Goal: Task Accomplishment & Management: Complete application form

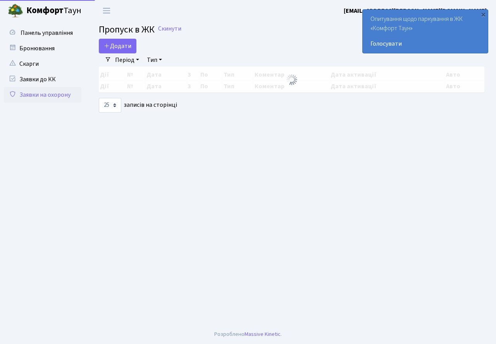
select select "25"
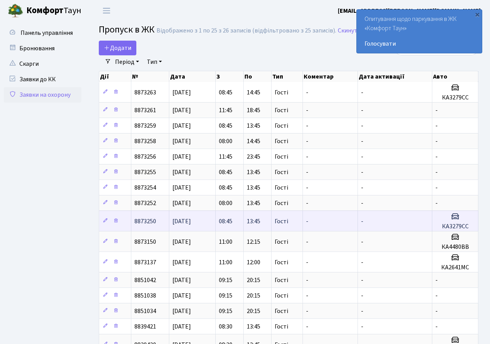
click at [252, 226] on td "13:45" at bounding box center [258, 221] width 28 height 21
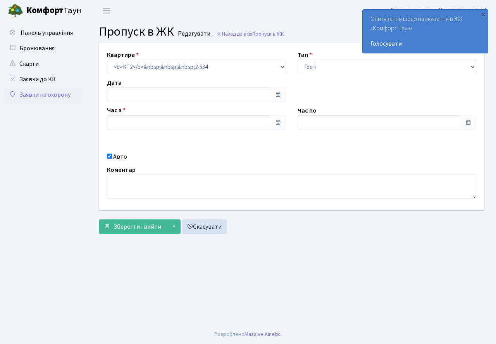
type input "[DATE]"
type input "08:45"
type input "13:45"
checkbox input "true"
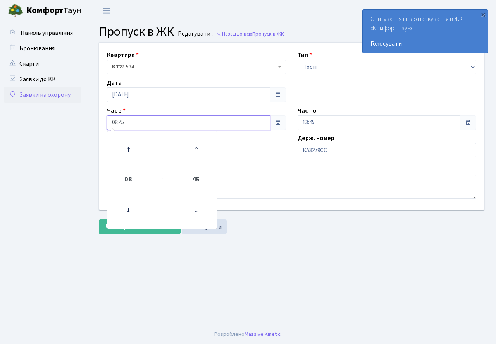
click at [192, 123] on input "08:45" at bounding box center [188, 122] width 163 height 15
click at [186, 182] on span "45" at bounding box center [195, 179] width 21 height 21
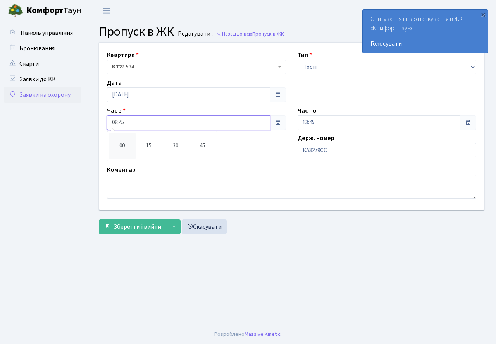
click at [130, 147] on td "00" at bounding box center [122, 146] width 27 height 27
type input "08:00"
click at [156, 251] on main "Admin Пропуск в ЖК Редагувати Пропуск в ЖК Редагувати . Назад до всіх Пропуск в…" at bounding box center [291, 173] width 409 height 304
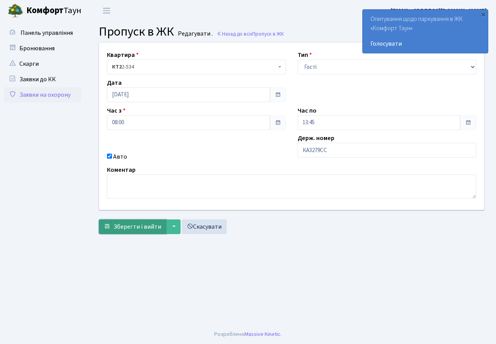
click at [152, 227] on span "Зберегти і вийти" at bounding box center [137, 227] width 48 height 9
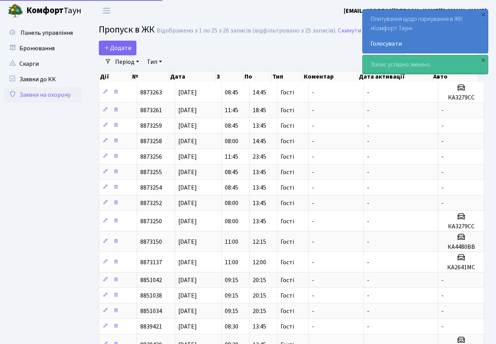
select select "25"
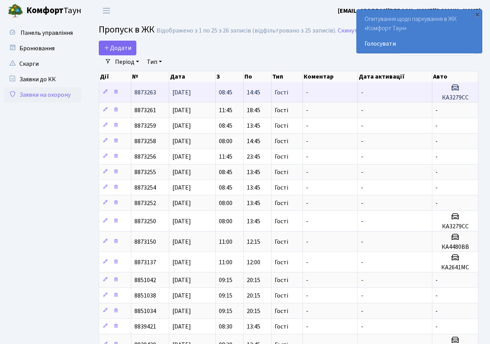
click at [256, 88] on span "14:45" at bounding box center [254, 92] width 14 height 9
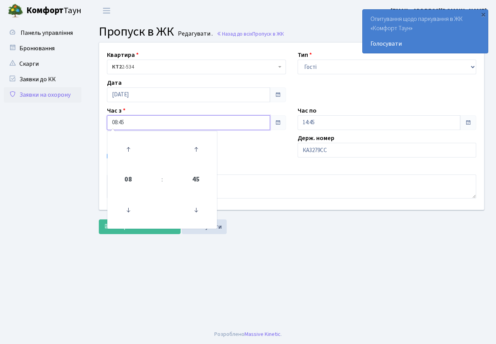
drag, startPoint x: 152, startPoint y: 120, endPoint x: 156, endPoint y: 115, distance: 5.8
click at [154, 117] on input "08:45" at bounding box center [188, 122] width 163 height 15
click at [191, 181] on span "45" at bounding box center [195, 179] width 21 height 21
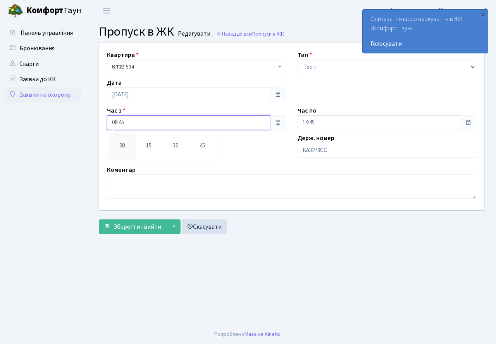
click at [124, 149] on td "00" at bounding box center [122, 146] width 27 height 27
type input "08:00"
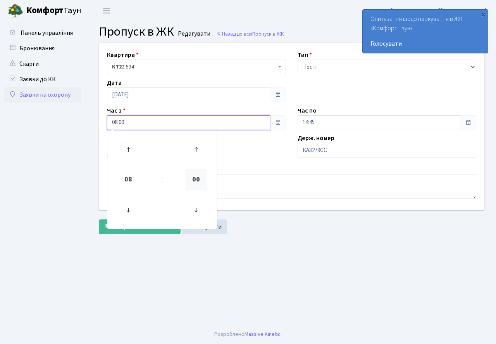
click at [199, 182] on span "00" at bounding box center [195, 179] width 21 height 21
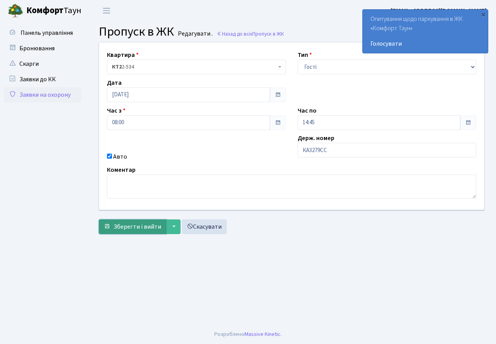
click at [144, 224] on span "Зберегти і вийти" at bounding box center [137, 227] width 48 height 9
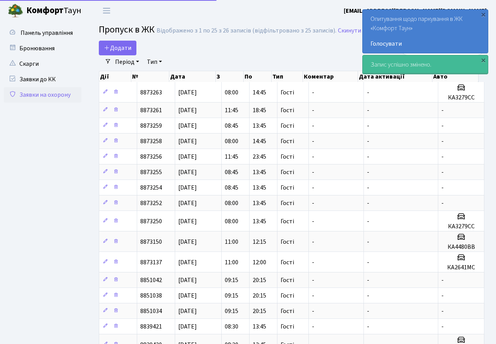
select select "25"
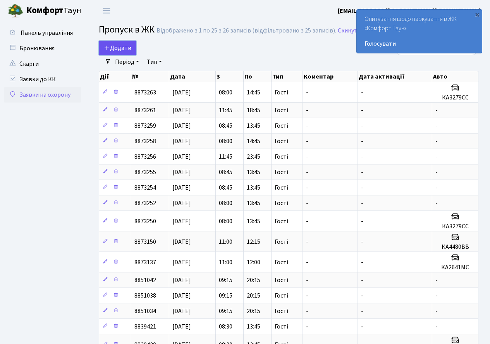
click at [111, 42] on link "Додати" at bounding box center [118, 48] width 38 height 15
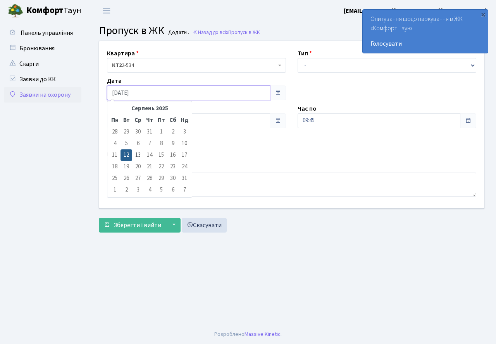
click at [194, 93] on input "[DATE]" at bounding box center [188, 93] width 163 height 15
click at [137, 156] on td "13" at bounding box center [138, 155] width 12 height 12
type input "[DATE]"
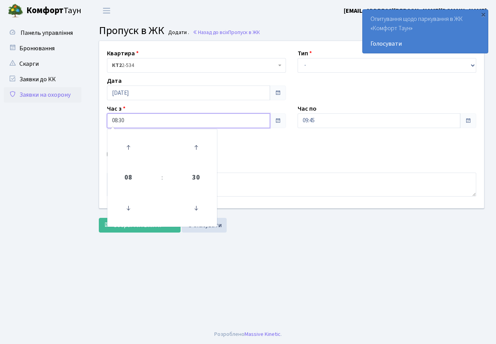
click at [146, 123] on input "08:30" at bounding box center [188, 120] width 163 height 15
click at [189, 181] on span "30" at bounding box center [195, 177] width 21 height 21
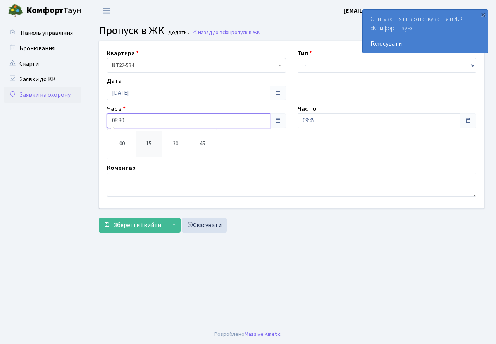
click at [154, 141] on td "15" at bounding box center [149, 144] width 27 height 27
type input "08:15"
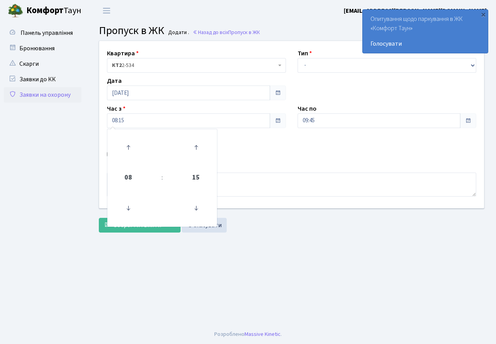
click at [273, 167] on div "Коментар" at bounding box center [291, 179] width 381 height 33
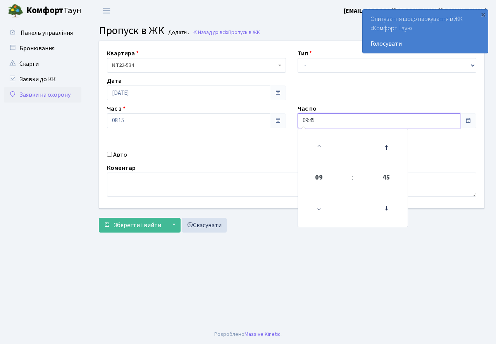
click at [324, 118] on input "09:45" at bounding box center [378, 120] width 163 height 15
click at [319, 180] on span "09" at bounding box center [318, 177] width 21 height 21
click at [374, 205] on td "18" at bounding box center [365, 204] width 27 height 16
type input "18:45"
click at [227, 155] on div "Авто" at bounding box center [196, 154] width 191 height 9
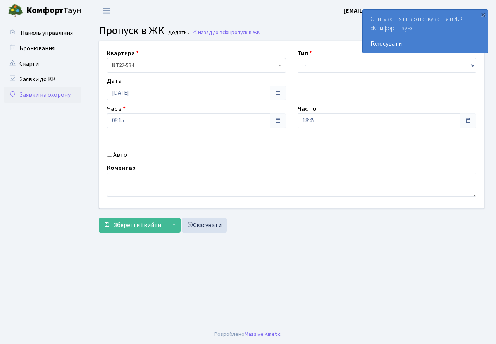
click at [109, 154] on input "Авто" at bounding box center [109, 154] width 5 height 5
checkbox input "true"
type input "r"
type input "k"
type input "КА3279СС"
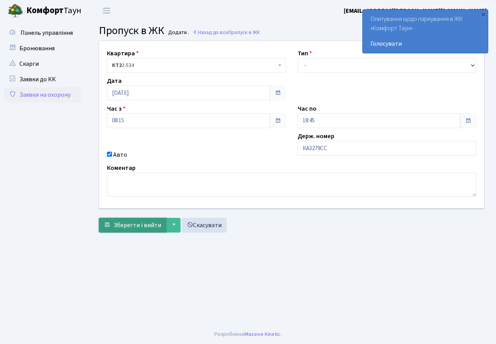
click at [124, 225] on span "Зберегти і вийти" at bounding box center [137, 225] width 48 height 9
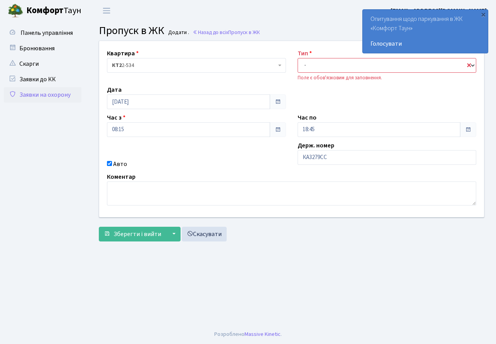
click at [345, 59] on select "- Доставка Таксі Гості Сервіс" at bounding box center [386, 65] width 179 height 15
select select "3"
click at [297, 58] on select "- Доставка Таксі Гості Сервіс" at bounding box center [386, 65] width 179 height 15
click at [130, 234] on span "Зберегти і вийти" at bounding box center [137, 234] width 48 height 9
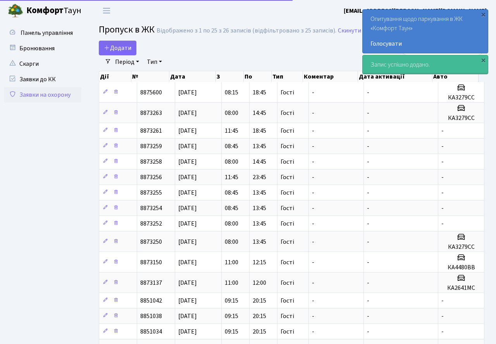
select select "25"
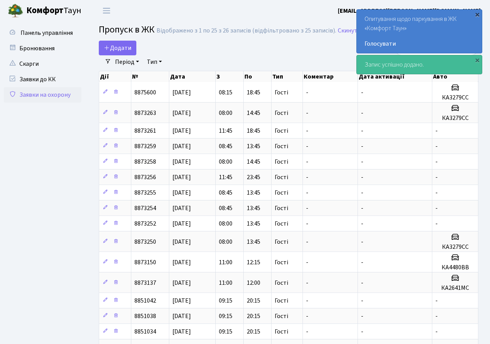
click at [477, 14] on div "×" at bounding box center [477, 14] width 8 height 8
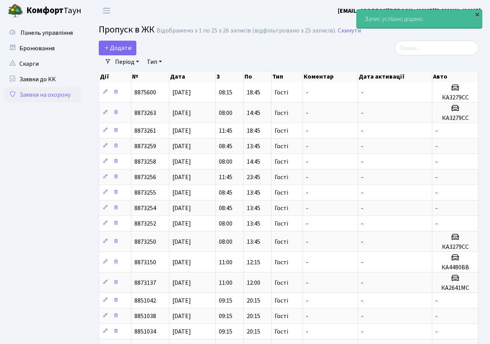
click at [478, 17] on div "×" at bounding box center [477, 14] width 8 height 8
